Goal: Task Accomplishment & Management: Use online tool/utility

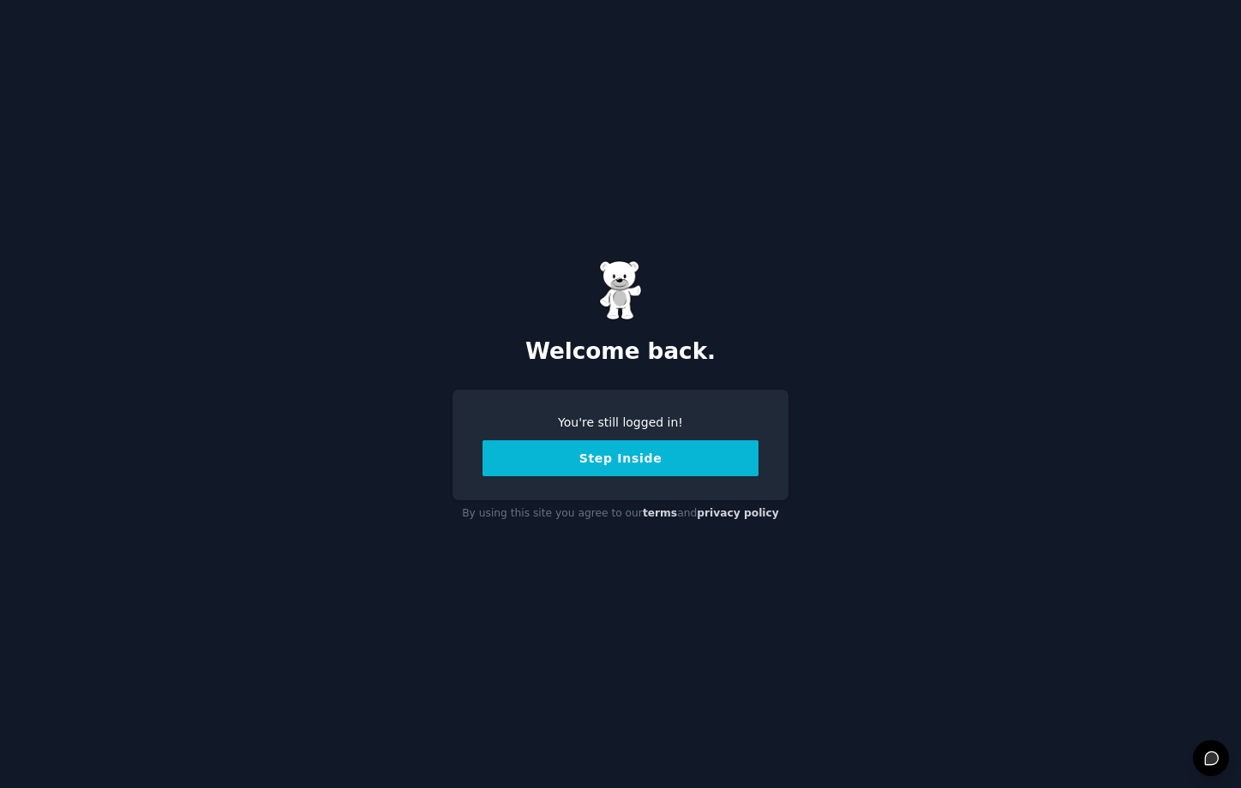
click at [590, 463] on button "Step Inside" at bounding box center [621, 459] width 276 height 36
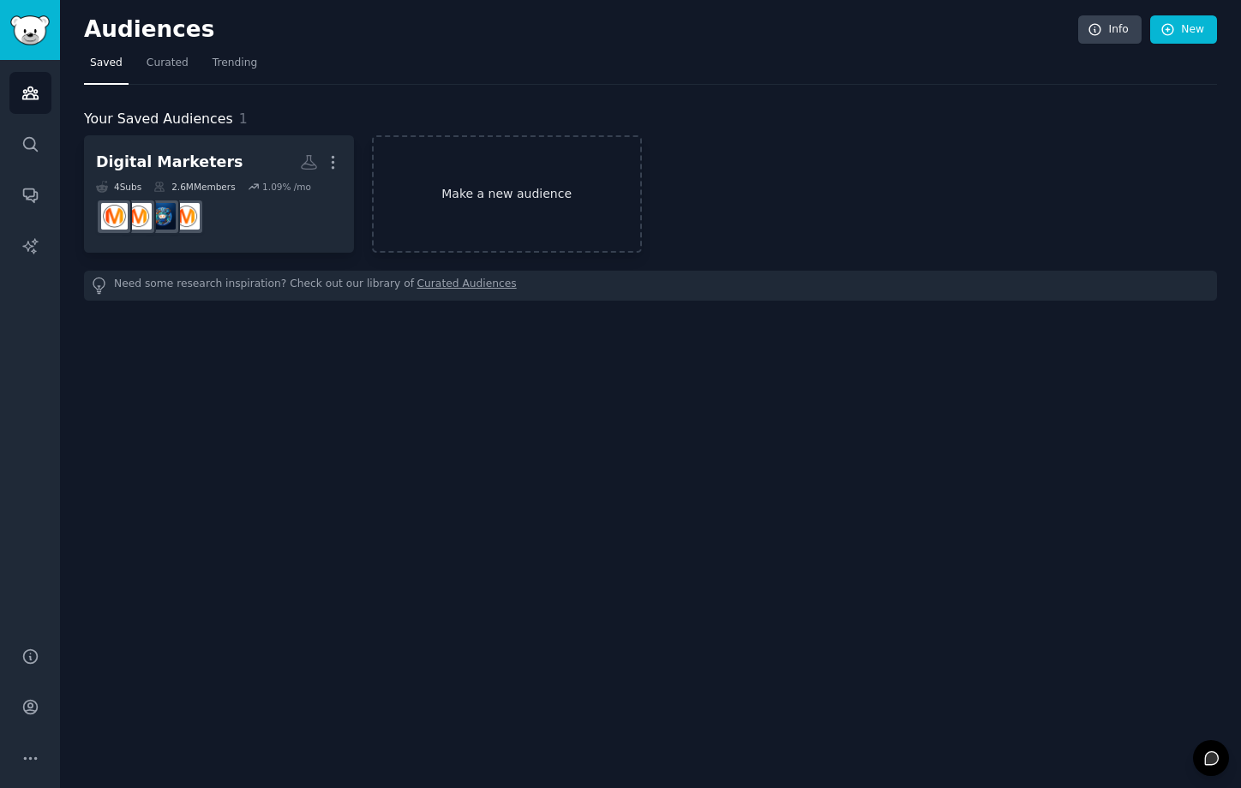
click at [549, 190] on link "Make a new audience" at bounding box center [507, 193] width 270 height 117
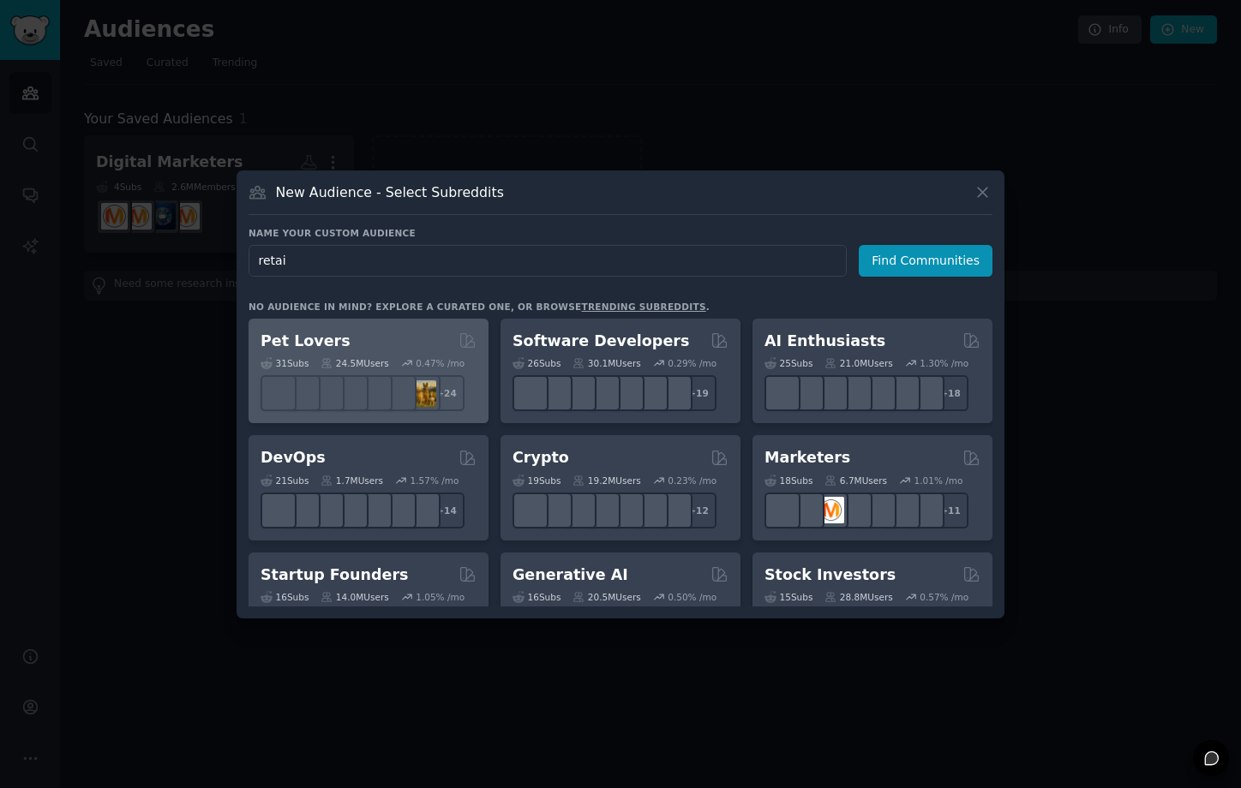
type input "retail"
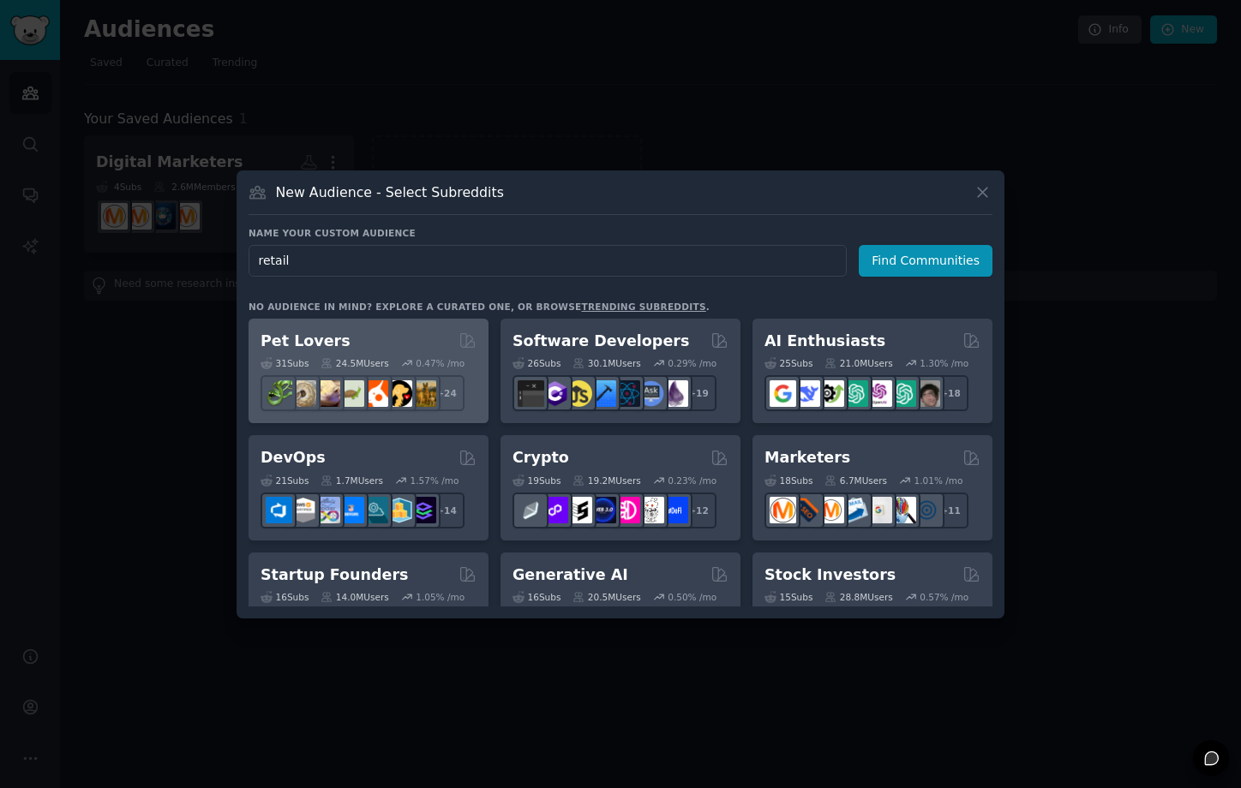
click button "Find Communities" at bounding box center [926, 261] width 134 height 32
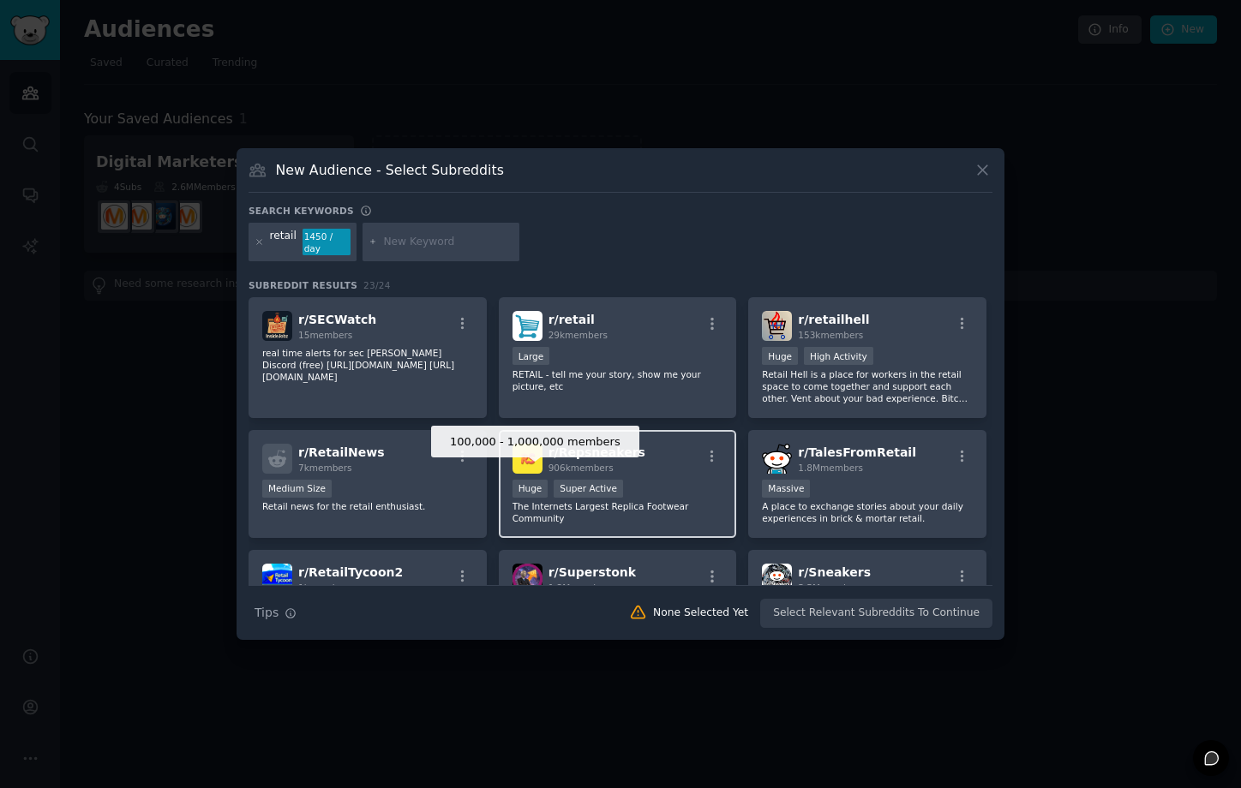
scroll to position [114, 0]
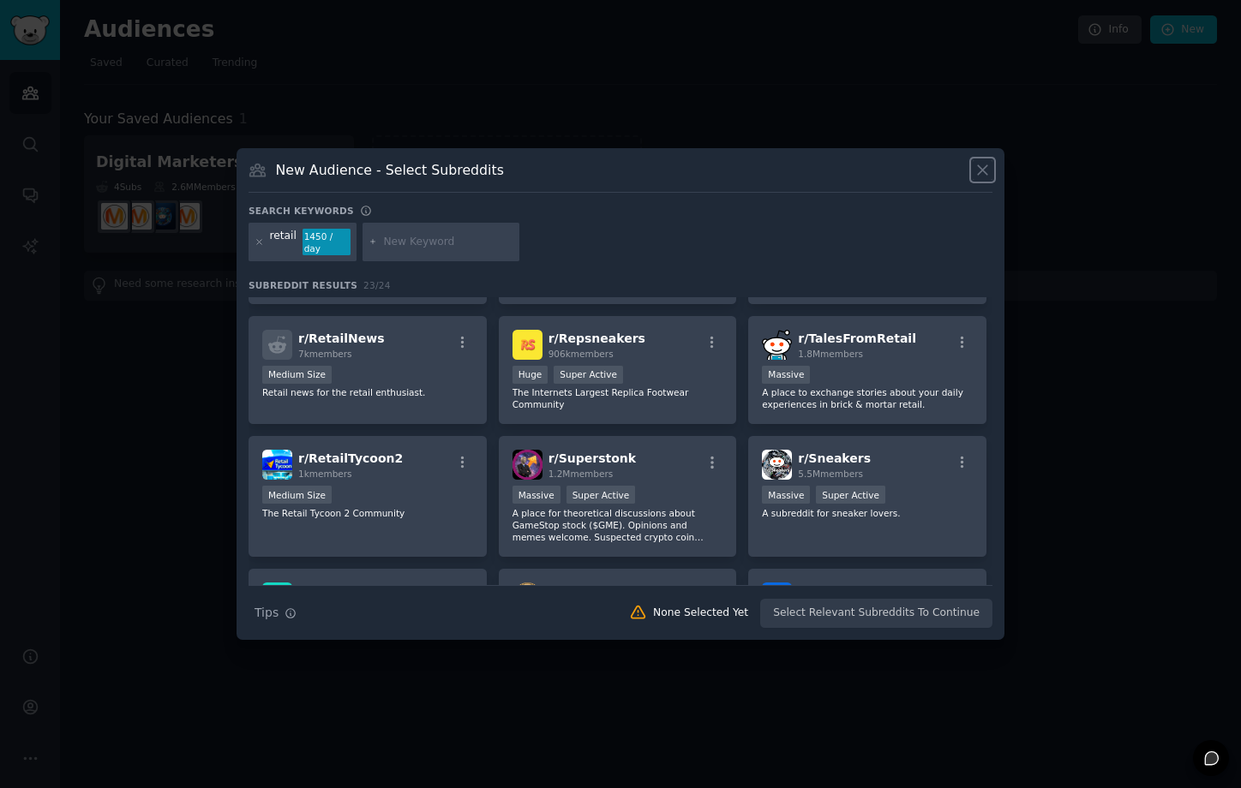
click at [979, 172] on icon at bounding box center [982, 169] width 9 height 9
